Goal: Task Accomplishment & Management: Manage account settings

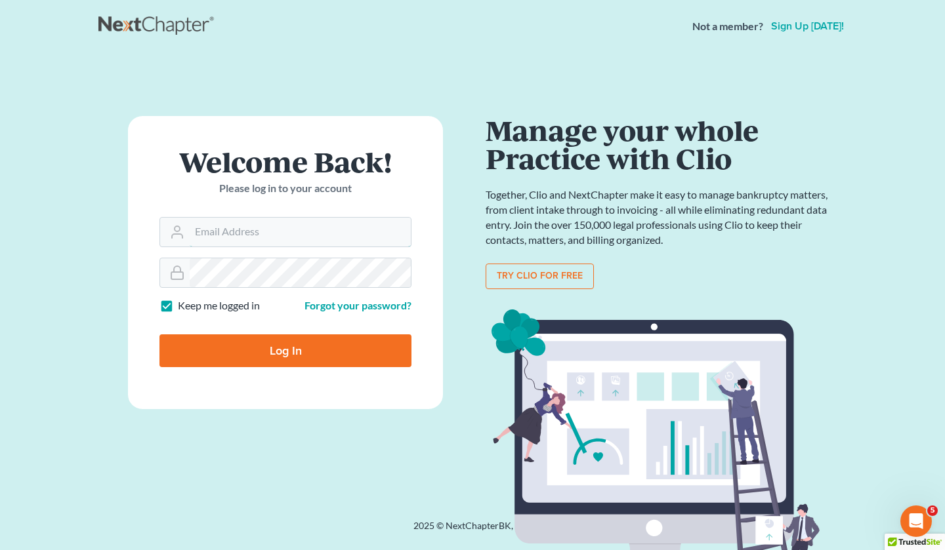
click at [256, 230] on input "Email Address" at bounding box center [300, 232] width 221 height 29
type input "[EMAIL_ADDRESS][DOMAIN_NAME]"
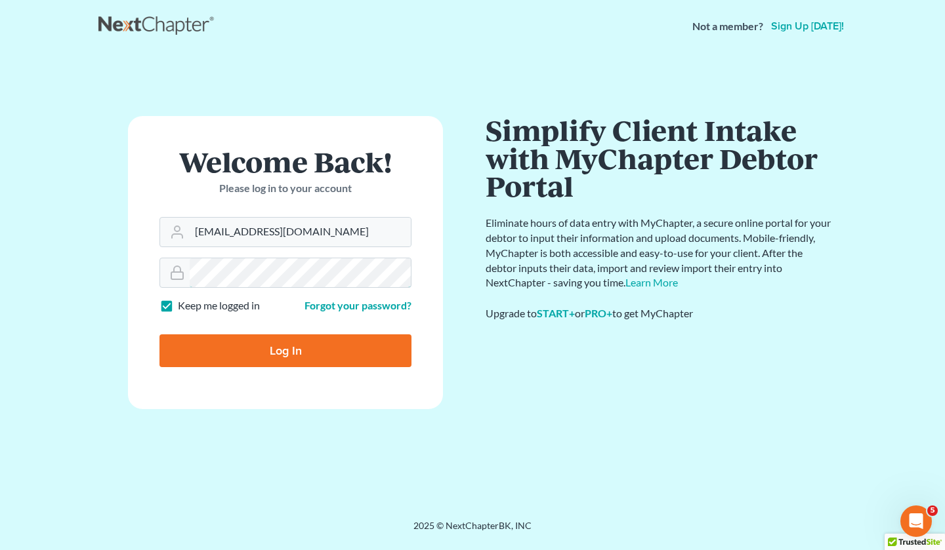
click at [159, 335] on input "Log In" at bounding box center [285, 351] width 252 height 33
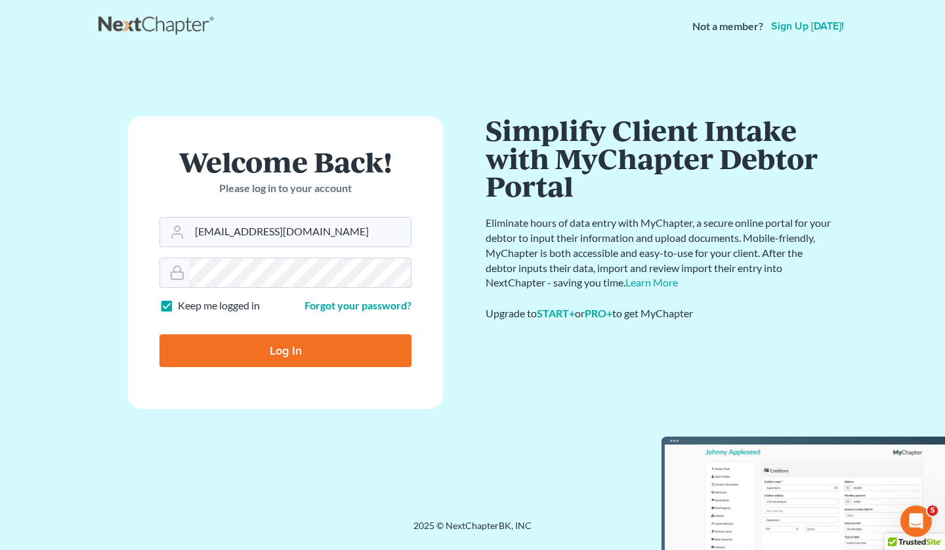
type input "Thinking..."
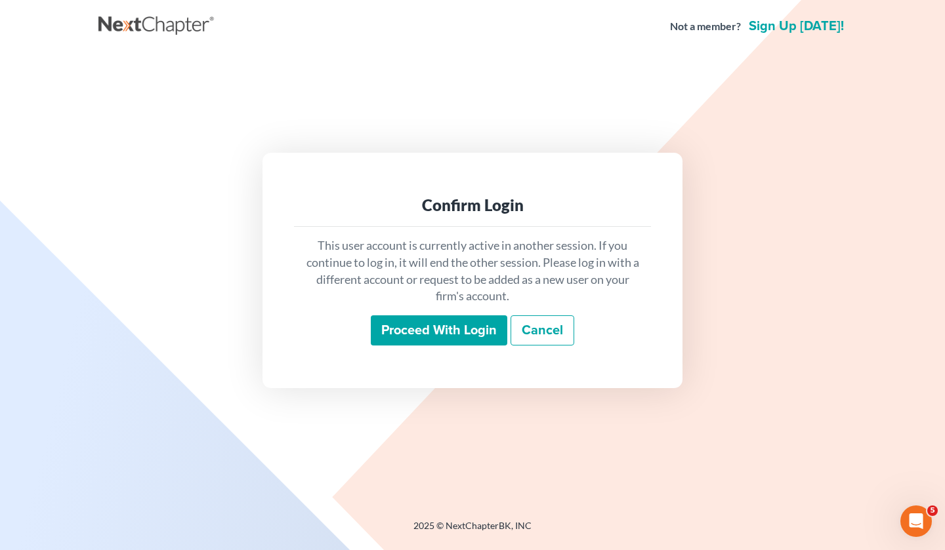
click at [430, 332] on input "Proceed with login" at bounding box center [439, 331] width 136 height 30
